Goal: Transaction & Acquisition: Purchase product/service

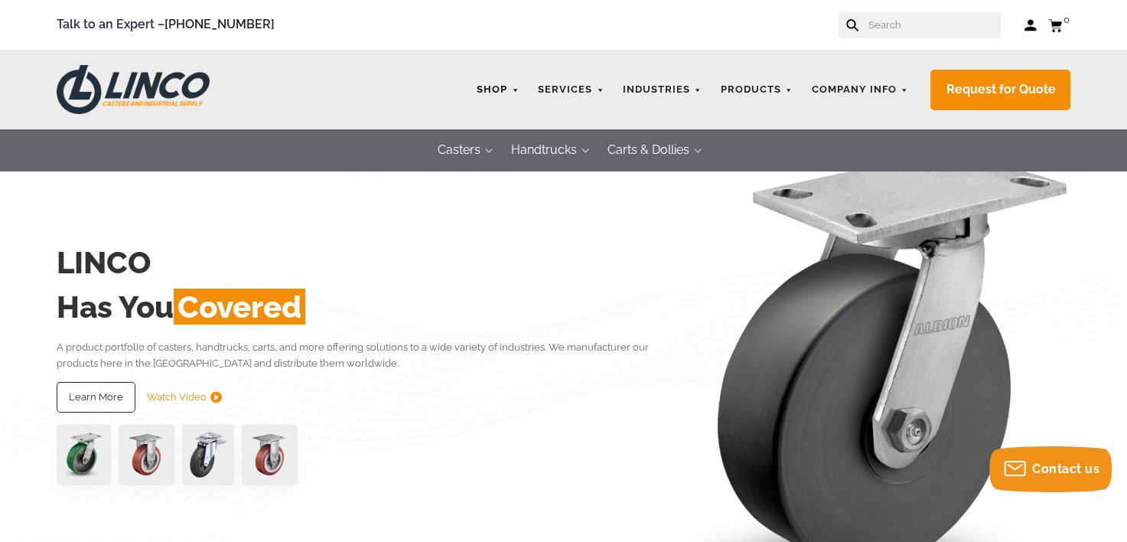
click at [496, 89] on link "Shop" at bounding box center [497, 90] width 57 height 30
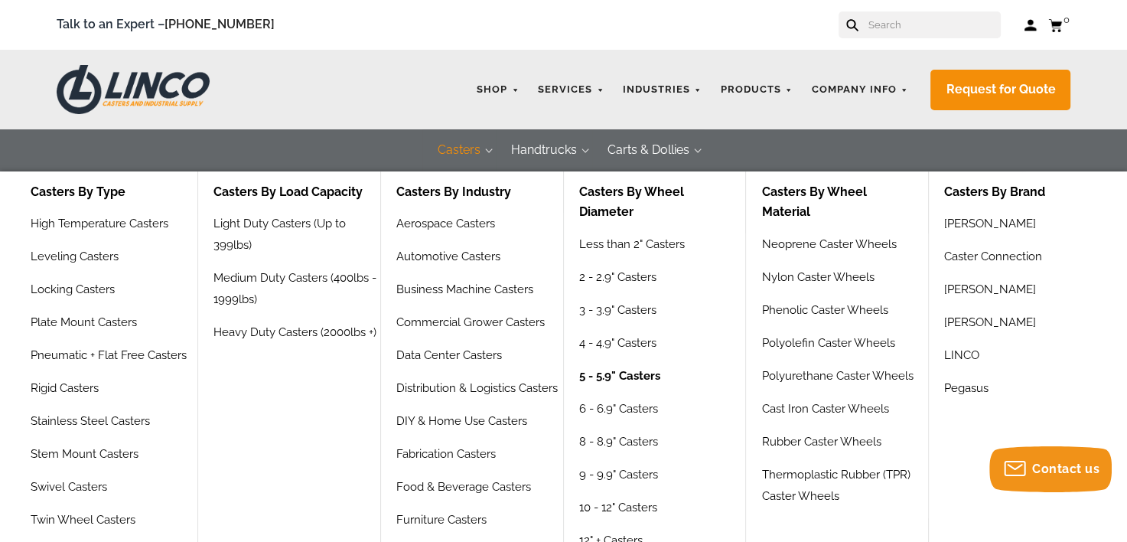
click at [624, 373] on link "5 - 5.9" Casters" at bounding box center [619, 381] width 81 height 33
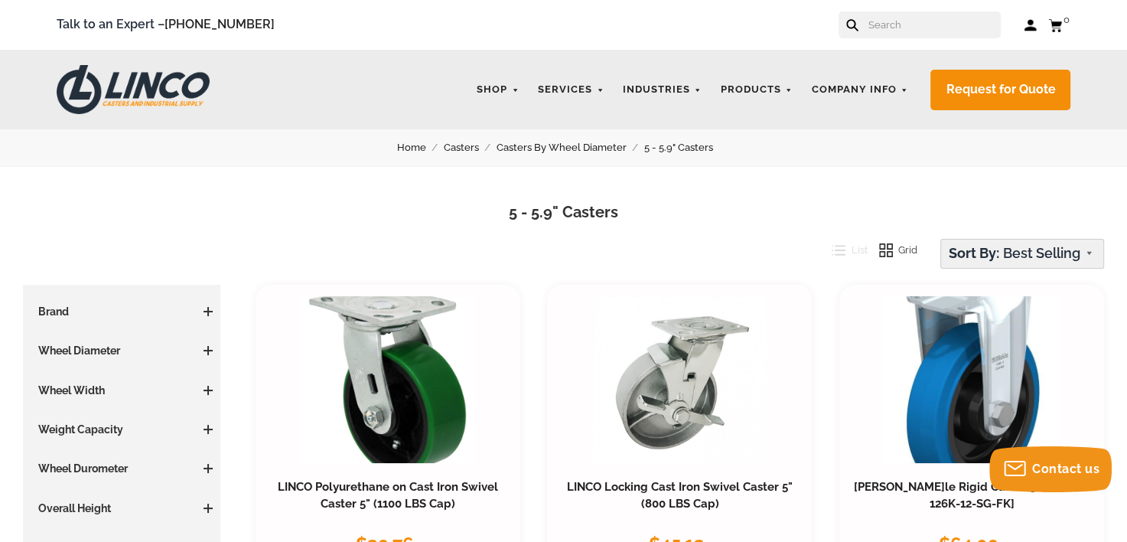
click at [1019, 252] on select "Featured Items Newest Items Best Selling A to Z Z to A By Review Price: Ascendi…" at bounding box center [1022, 253] width 162 height 28
select select "pricedesc"
click at [941, 239] on select "Featured Items Newest Items Best Selling A to Z Z to A By Review Price: Ascendi…" at bounding box center [1022, 253] width 162 height 28
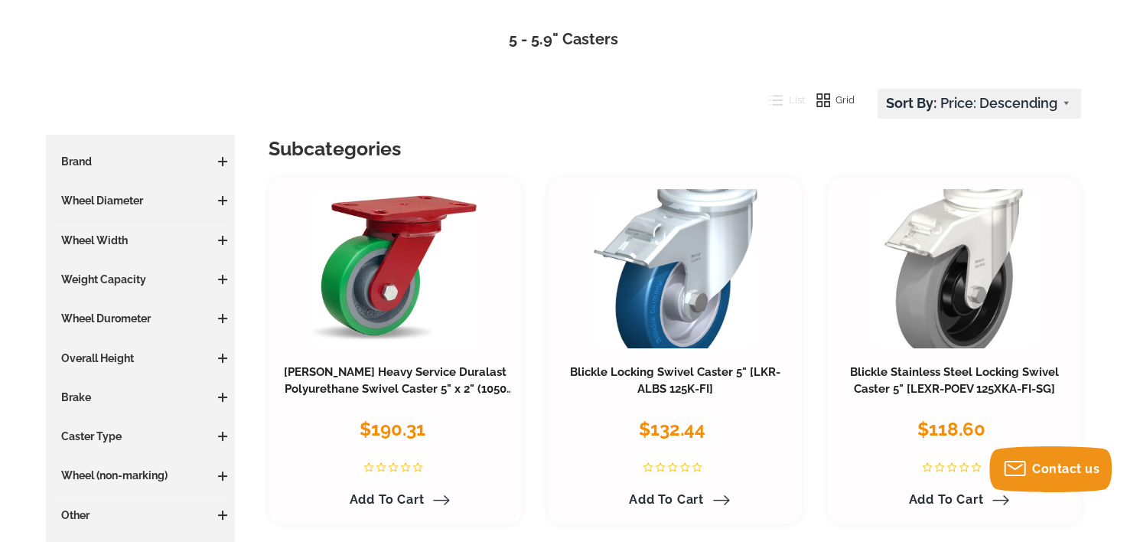
scroll to position [127, 0]
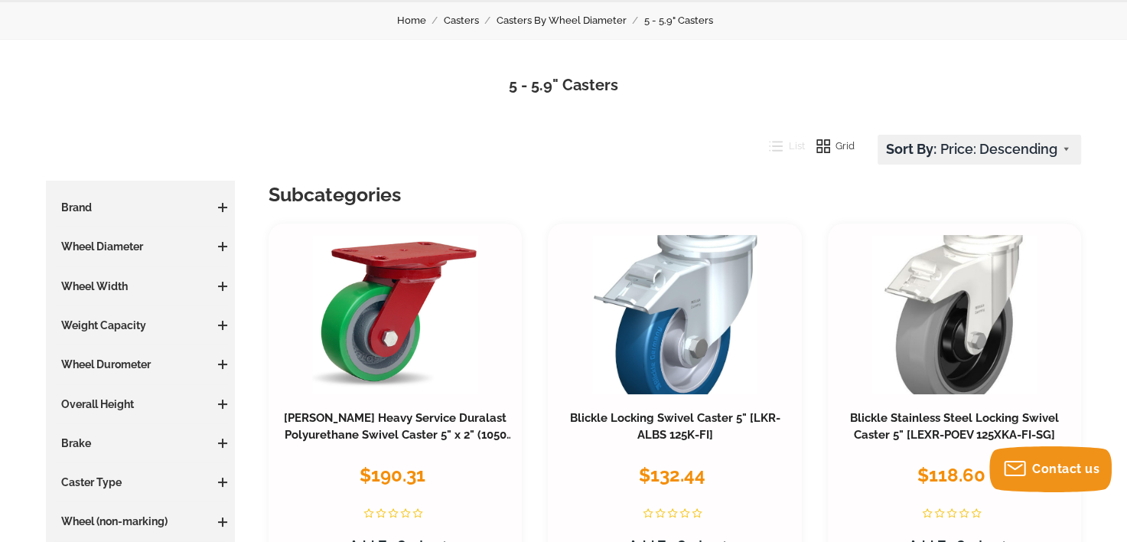
click at [1070, 149] on select "Featured Items Newest Items Best Selling A to Z Z to A By Review Price: Ascendi…" at bounding box center [979, 149] width 202 height 28
select select "priceasc"
click at [887, 135] on select "Featured Items Newest Items Best Selling A to Z Z to A By Review Price: Ascendi…" at bounding box center [979, 149] width 202 height 28
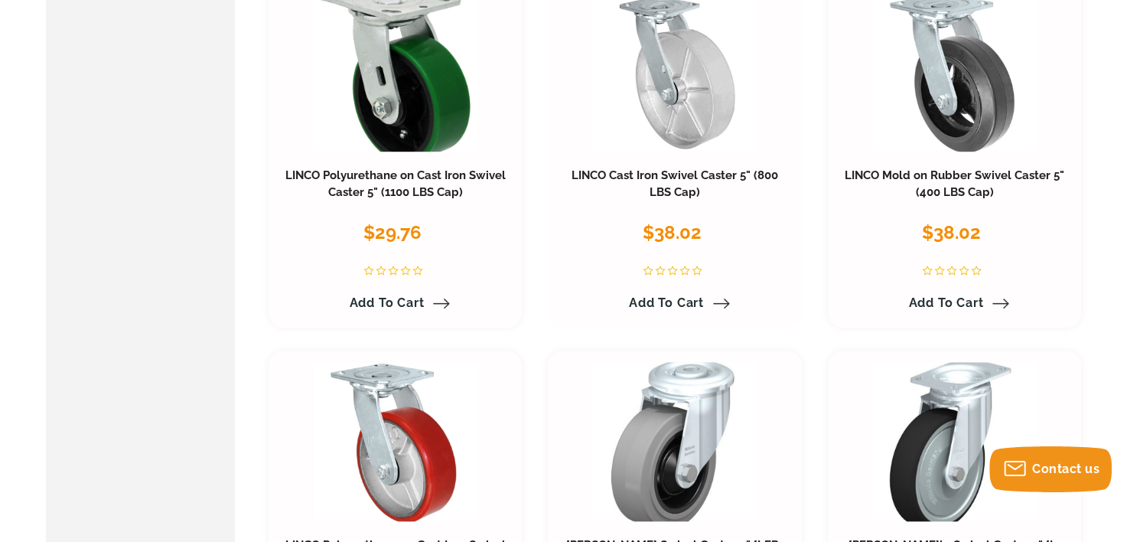
scroll to position [1147, 0]
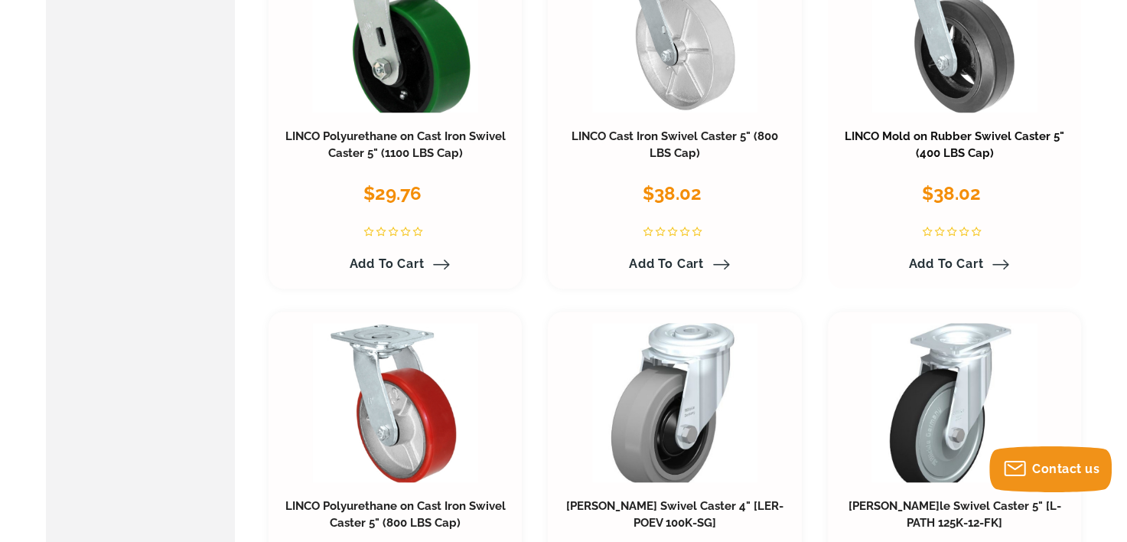
click at [969, 133] on link "LINCO Mold on Rubber Swivel Caster 5" (400 LBS Cap)" at bounding box center [955, 144] width 220 height 31
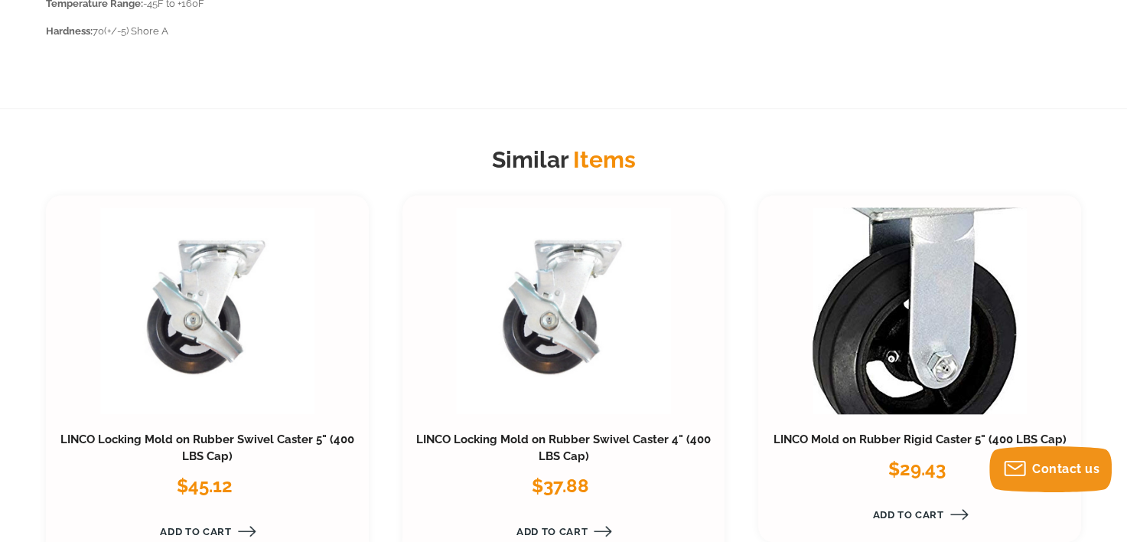
scroll to position [1657, 0]
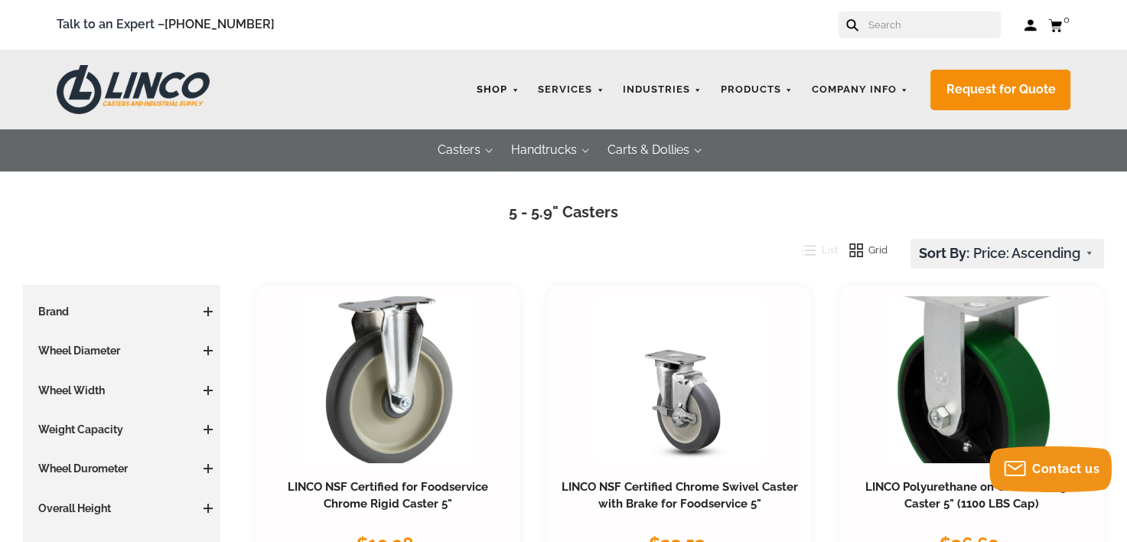
click at [523, 92] on link "Shop" at bounding box center [497, 90] width 57 height 30
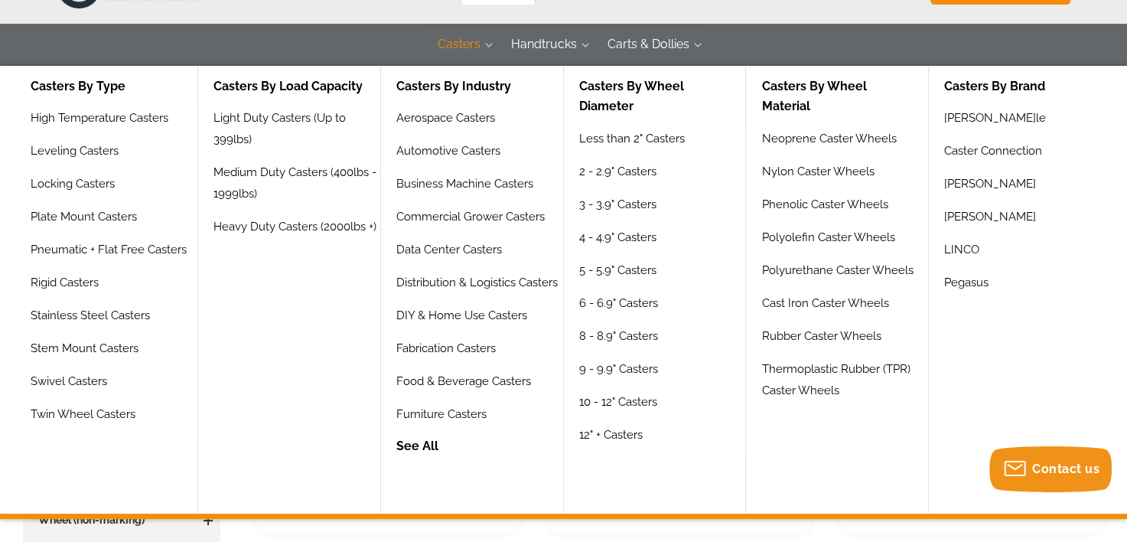
scroll to position [127, 0]
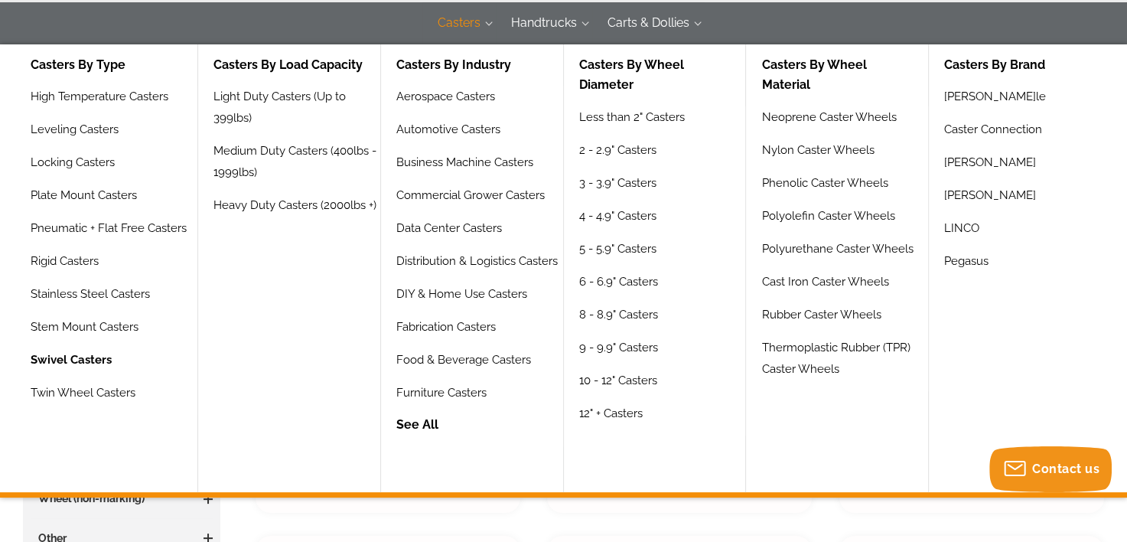
click at [75, 358] on link "Swivel Casters" at bounding box center [71, 365] width 81 height 33
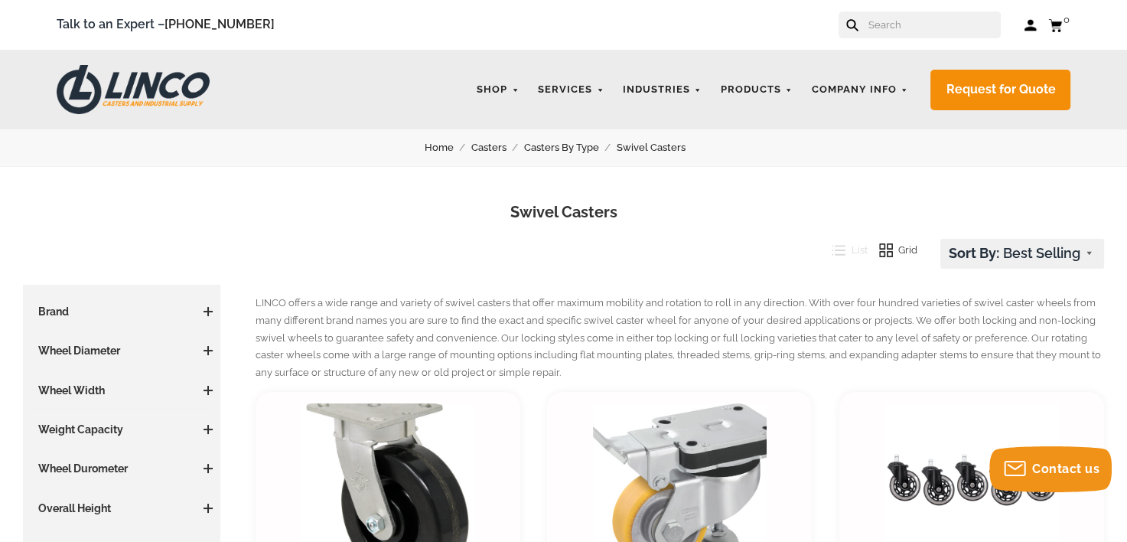
click at [80, 350] on h3 "Wheel Diameter" at bounding box center [122, 350] width 182 height 15
click at [211, 350] on span at bounding box center [207, 351] width 9 height 2
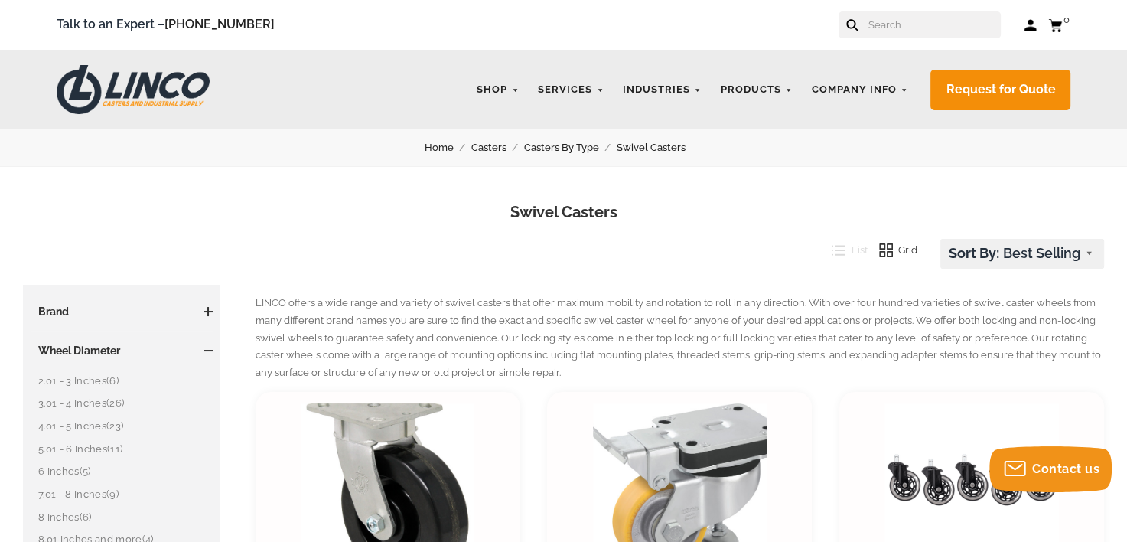
click at [67, 444] on link "5.01 - 6 Inches (11)" at bounding box center [125, 449] width 174 height 17
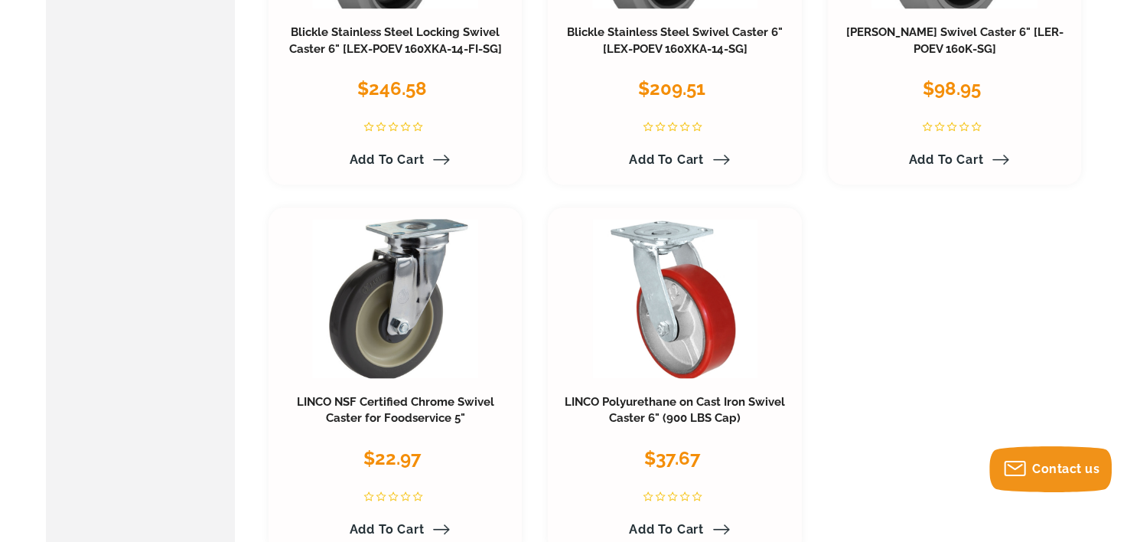
scroll to position [1530, 0]
